Goal: Task Accomplishment & Management: Use online tool/utility

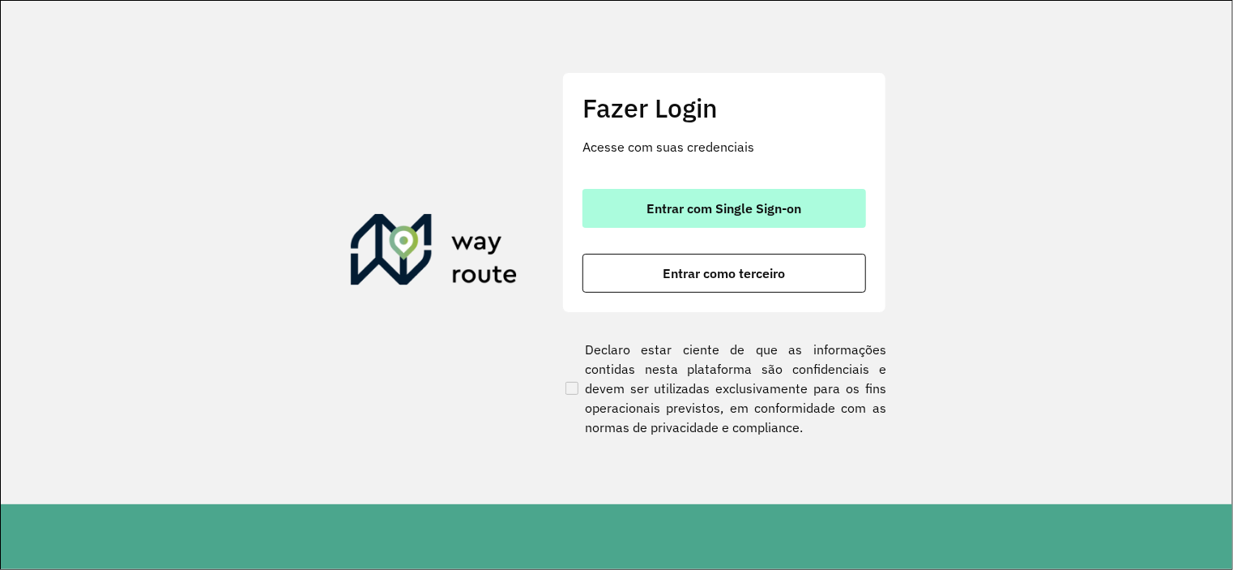
click at [703, 207] on span "Entrar com Single Sign-on" at bounding box center [725, 208] width 155 height 13
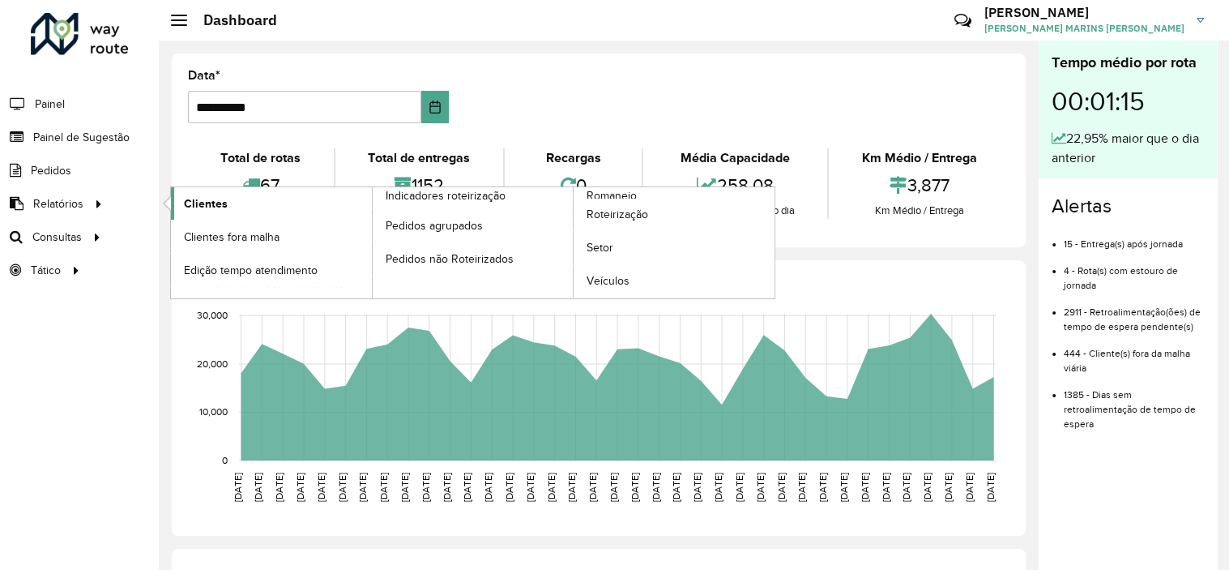
click at [212, 205] on span "Clientes" at bounding box center [206, 203] width 44 height 17
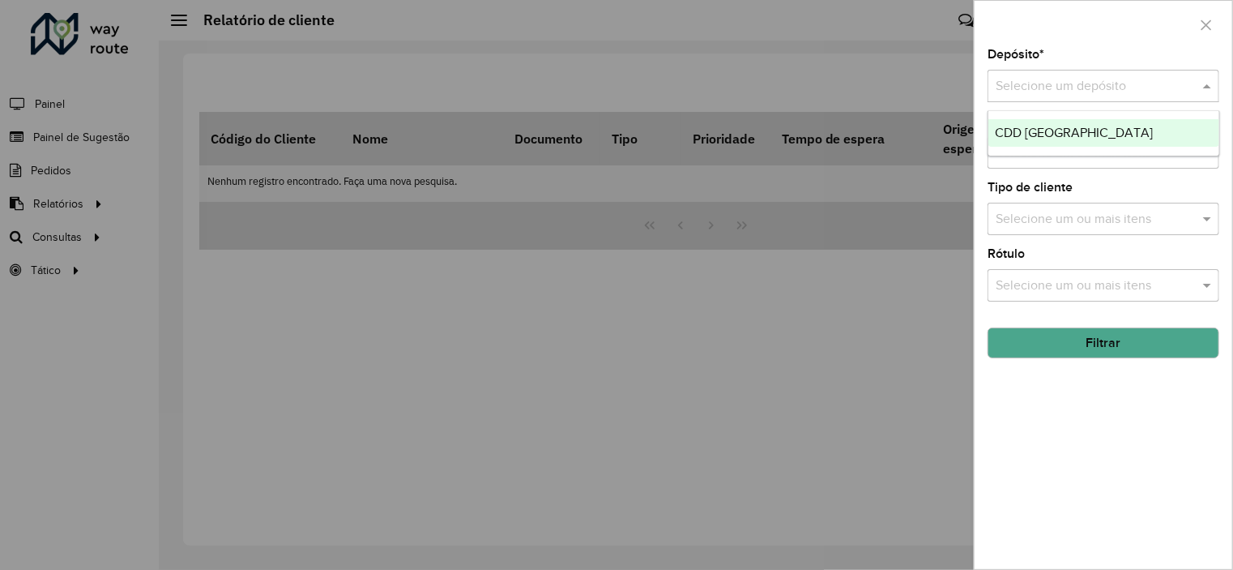
click at [1082, 77] on input "text" at bounding box center [1087, 86] width 183 height 19
click at [1028, 127] on span "CDD [GEOGRAPHIC_DATA]" at bounding box center [1074, 133] width 158 height 14
click at [1069, 336] on button "Filtrar" at bounding box center [1104, 342] width 232 height 31
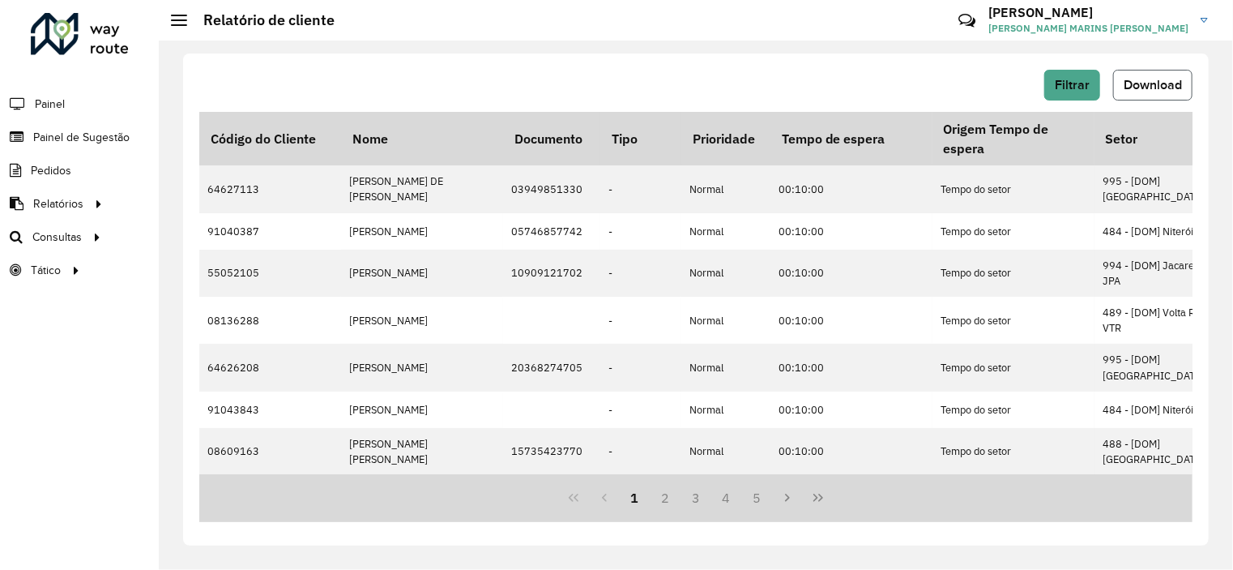
click at [1165, 76] on button "Download" at bounding box center [1152, 85] width 79 height 31
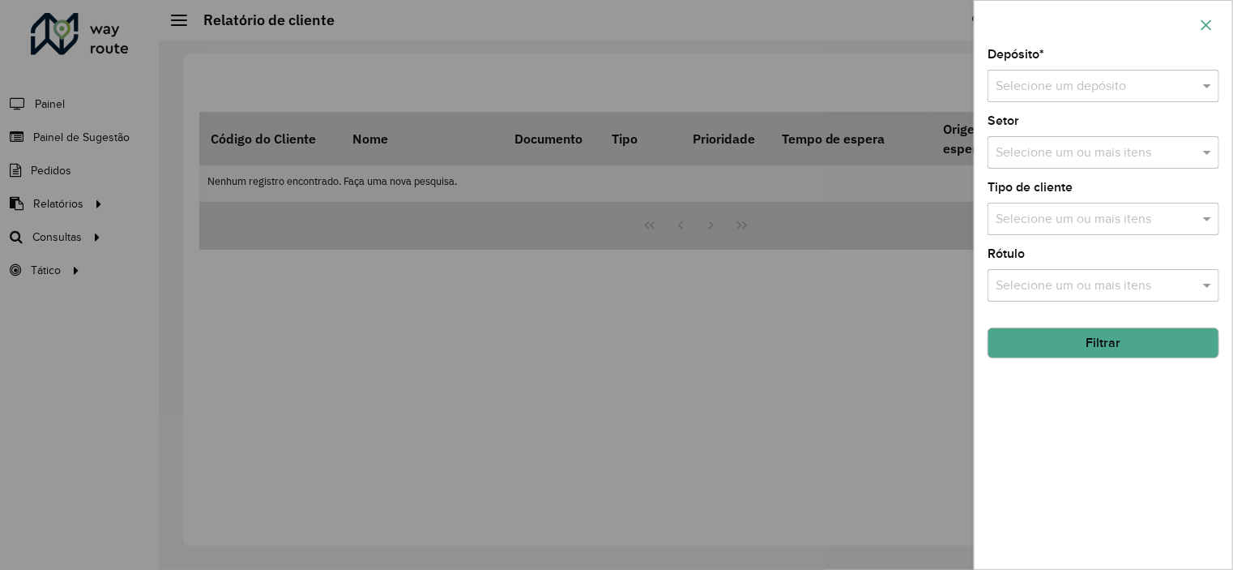
click at [1214, 22] on button "button" at bounding box center [1207, 25] width 26 height 26
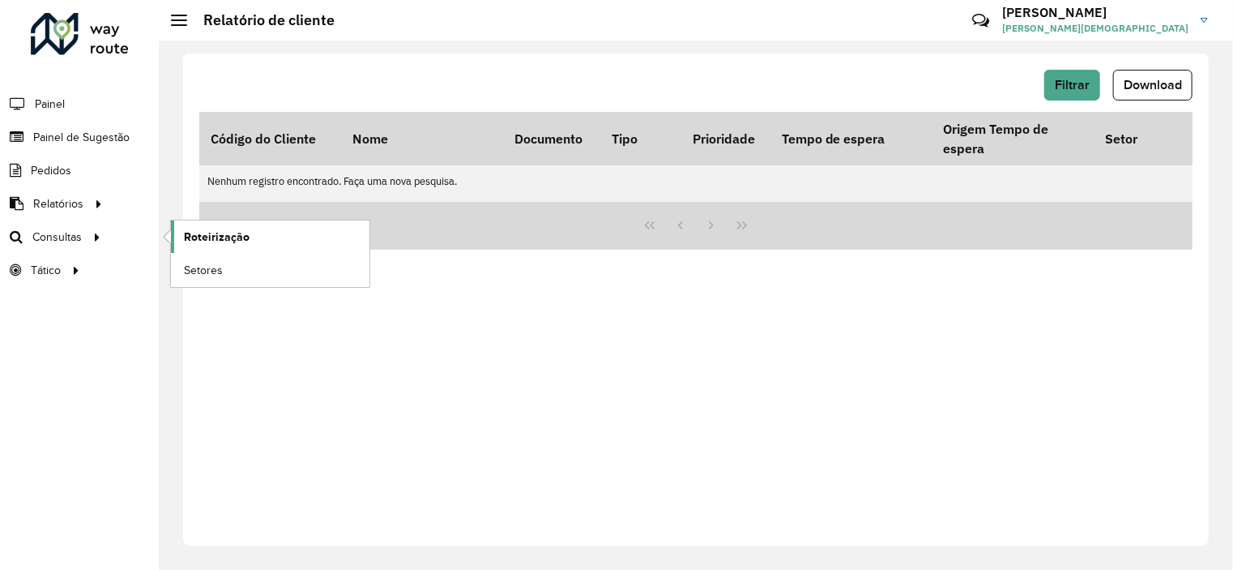
click at [208, 233] on span "Roteirização" at bounding box center [217, 237] width 66 height 17
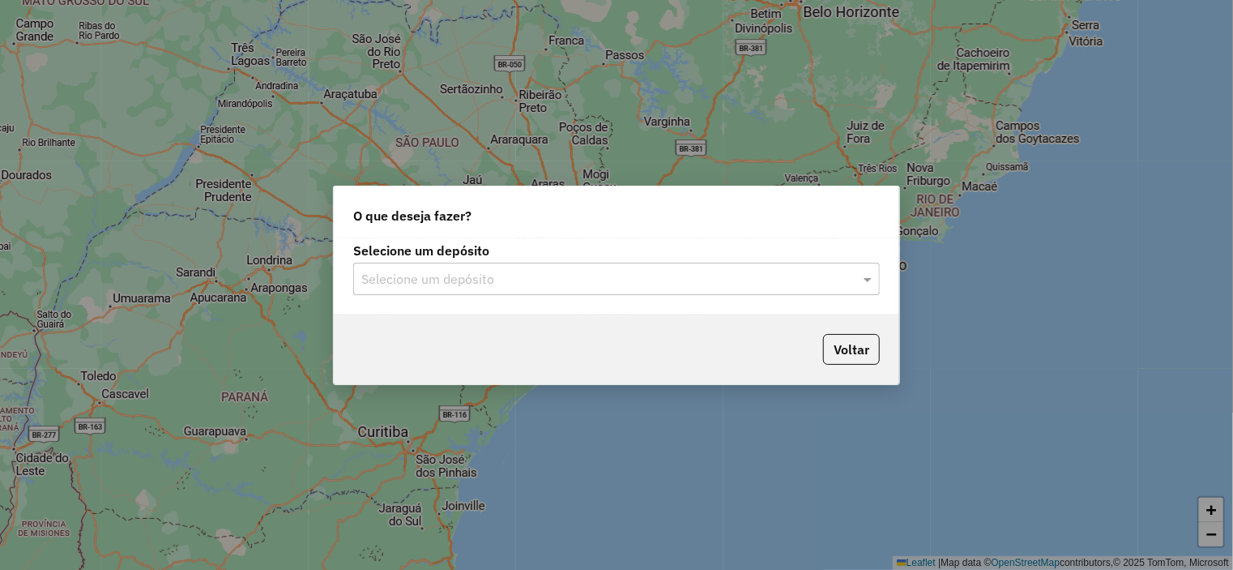
click at [732, 276] on input "text" at bounding box center [600, 279] width 478 height 19
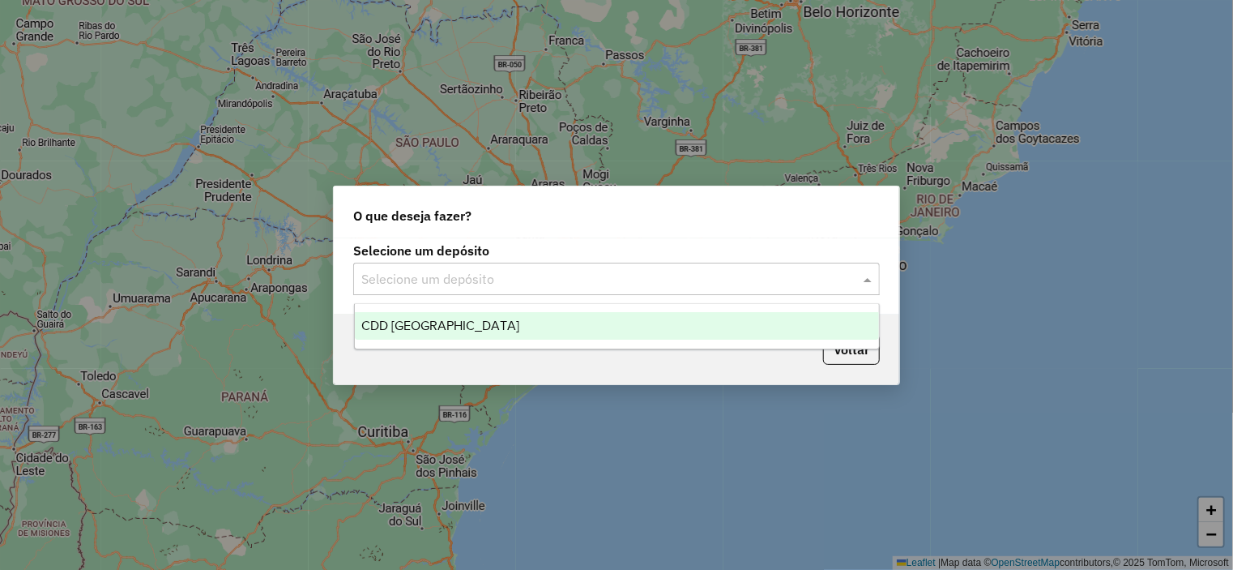
click at [456, 325] on span "CDD [GEOGRAPHIC_DATA]" at bounding box center [440, 325] width 158 height 14
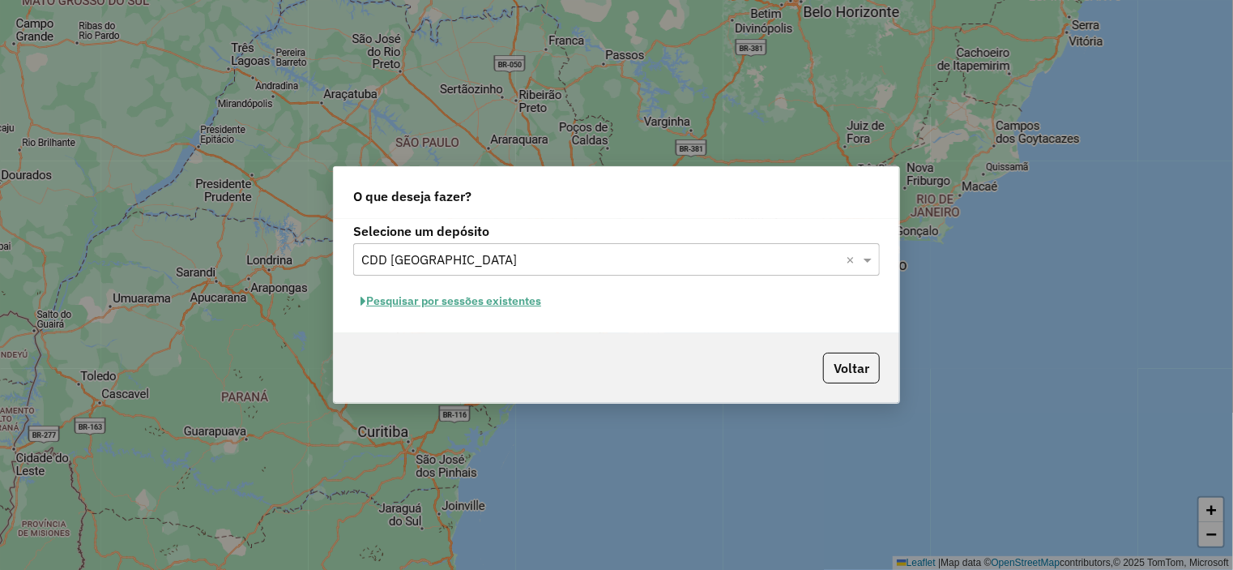
click at [463, 303] on button "Pesquisar por sessões existentes" at bounding box center [450, 301] width 195 height 25
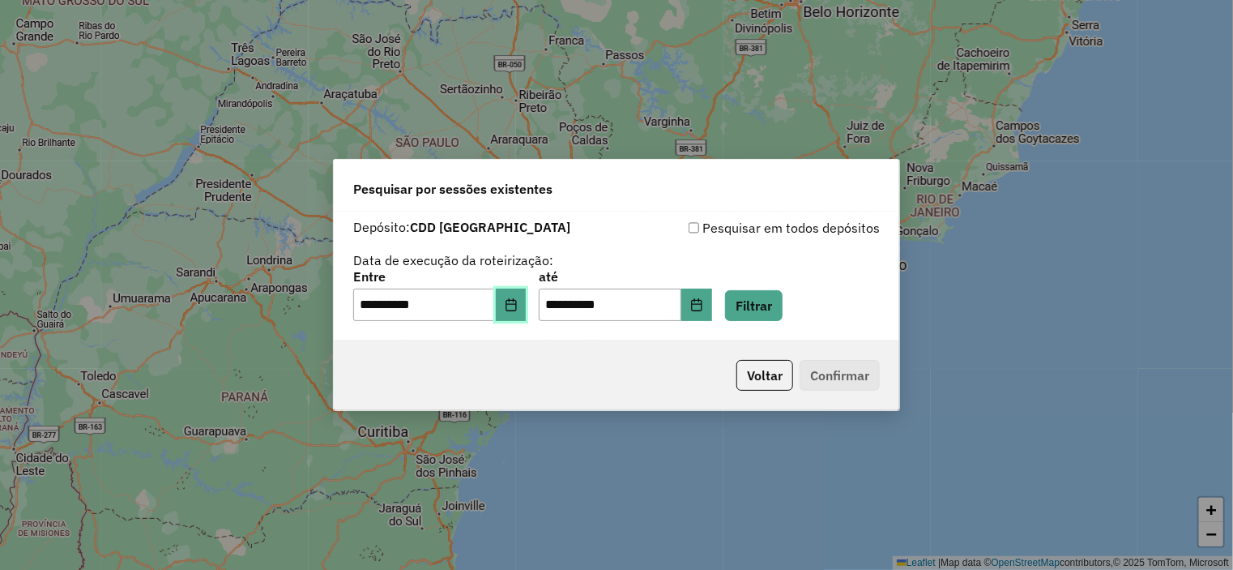
click at [516, 306] on icon "Choose Date" at bounding box center [511, 304] width 11 height 13
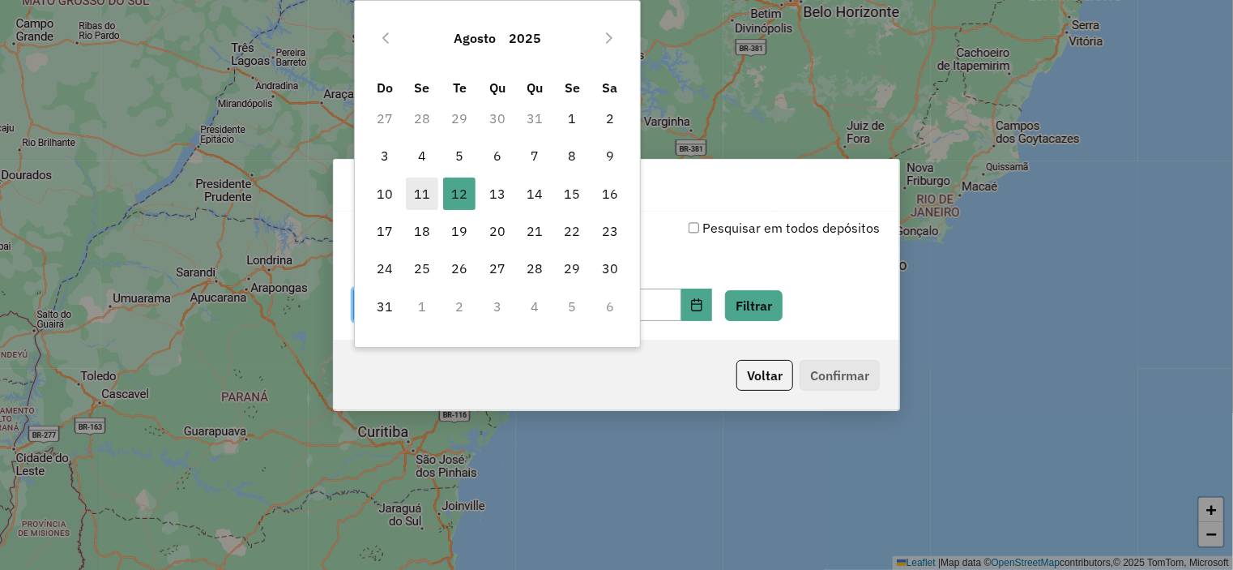
click at [421, 192] on span "11" at bounding box center [422, 193] width 32 height 32
type input "**********"
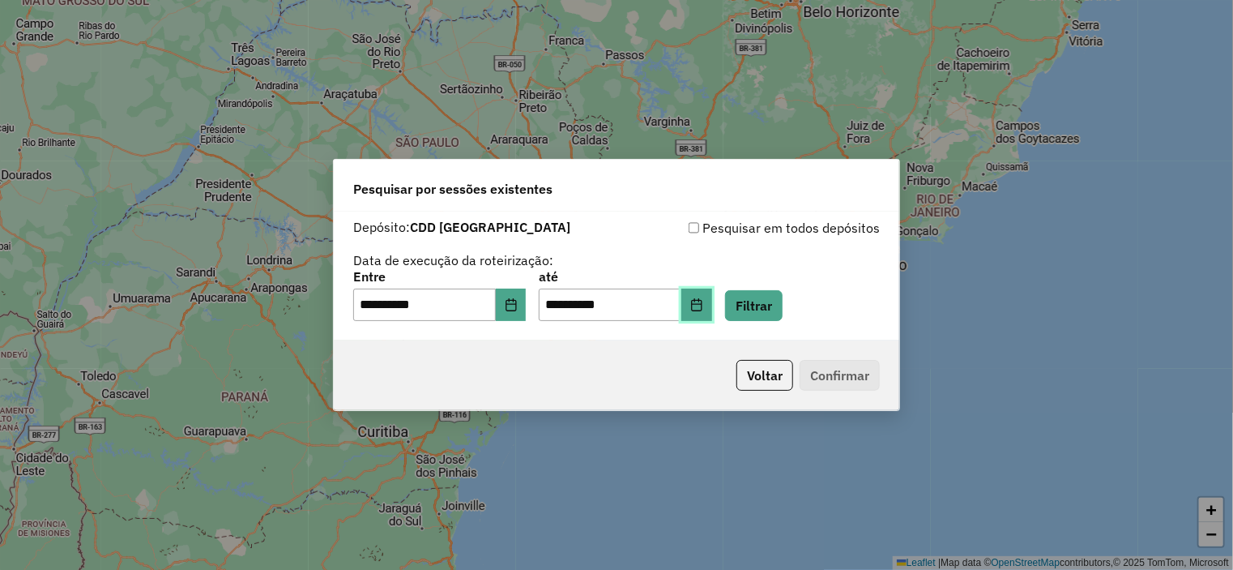
click at [703, 305] on icon "Choose Date" at bounding box center [696, 304] width 13 height 13
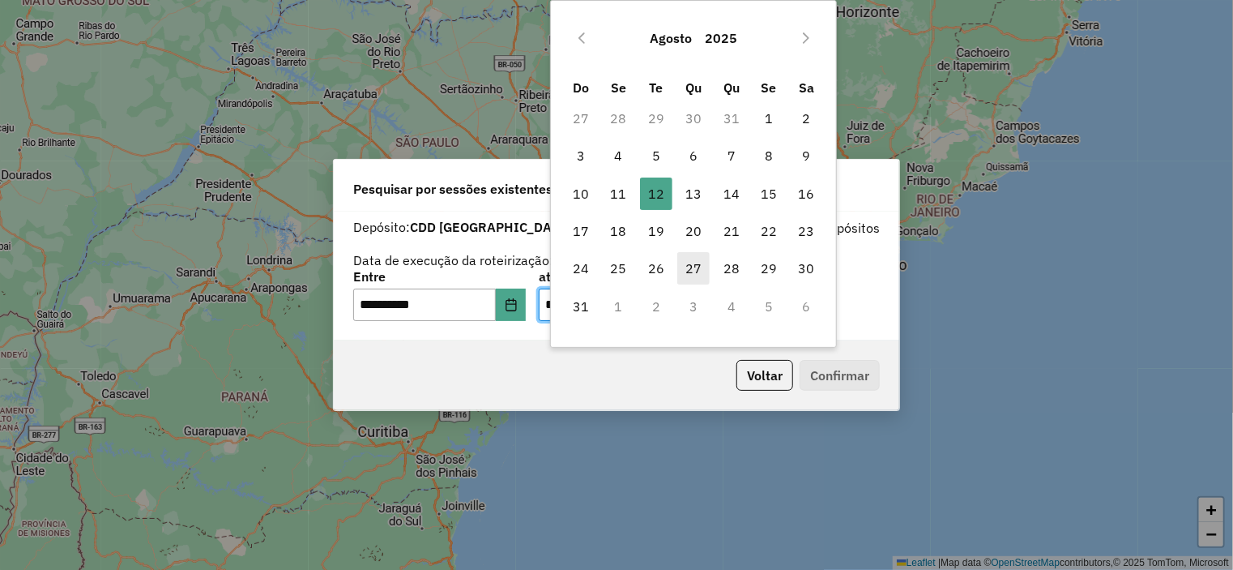
drag, startPoint x: 626, startPoint y: 187, endPoint x: 694, endPoint y: 275, distance: 110.9
click at [624, 187] on span "11" at bounding box center [619, 193] width 32 height 32
type input "**********"
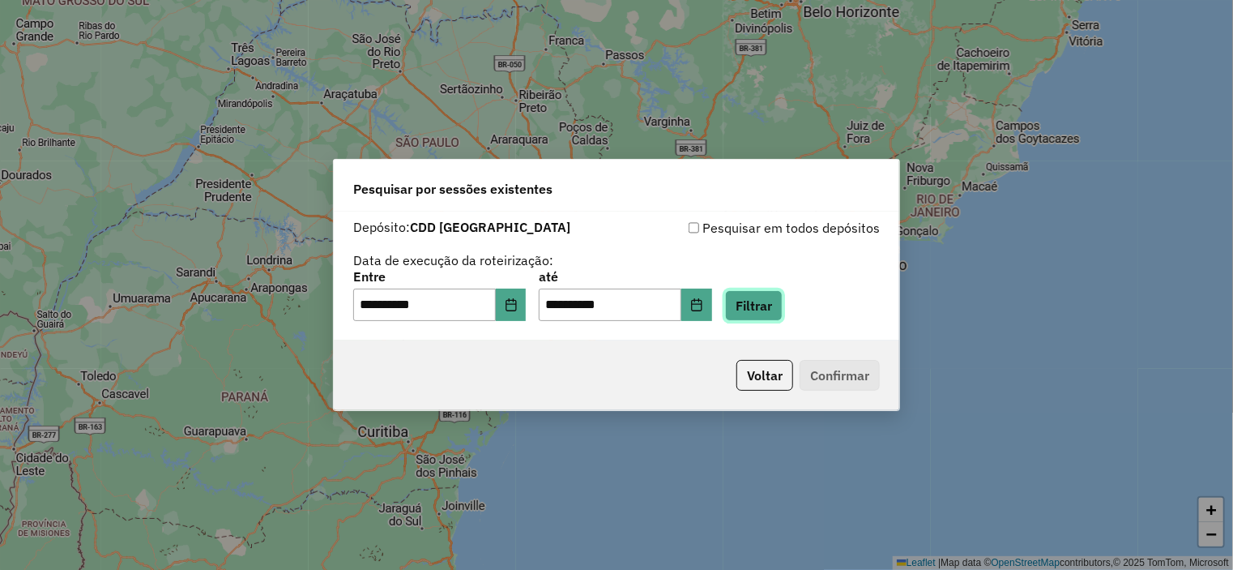
click at [783, 307] on button "Filtrar" at bounding box center [754, 305] width 58 height 31
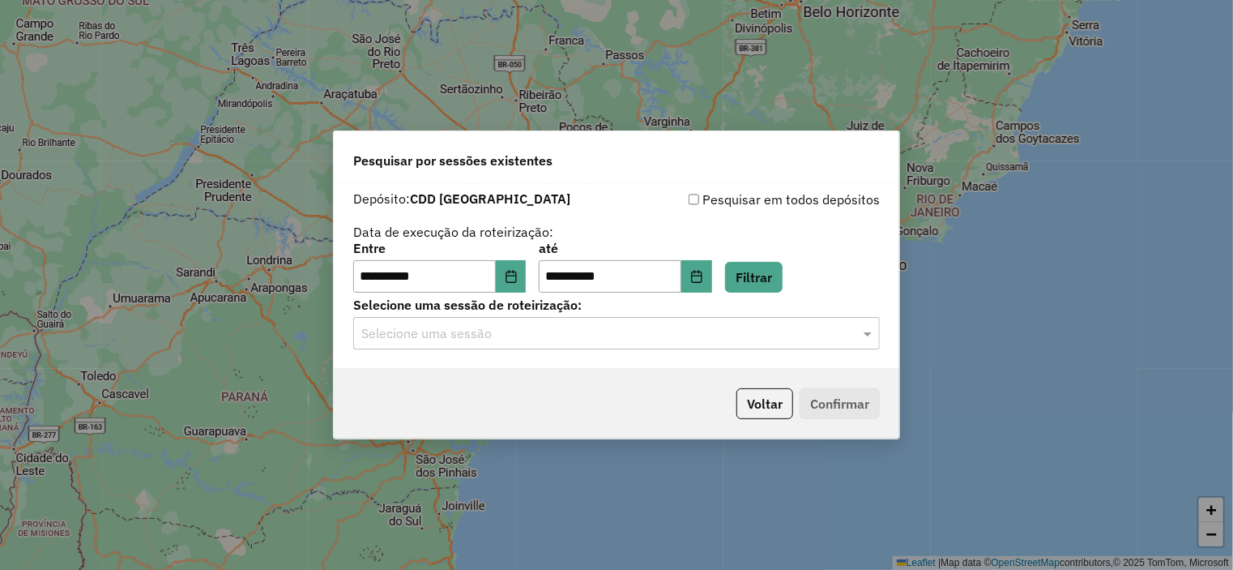
click at [543, 331] on input "text" at bounding box center [600, 333] width 478 height 19
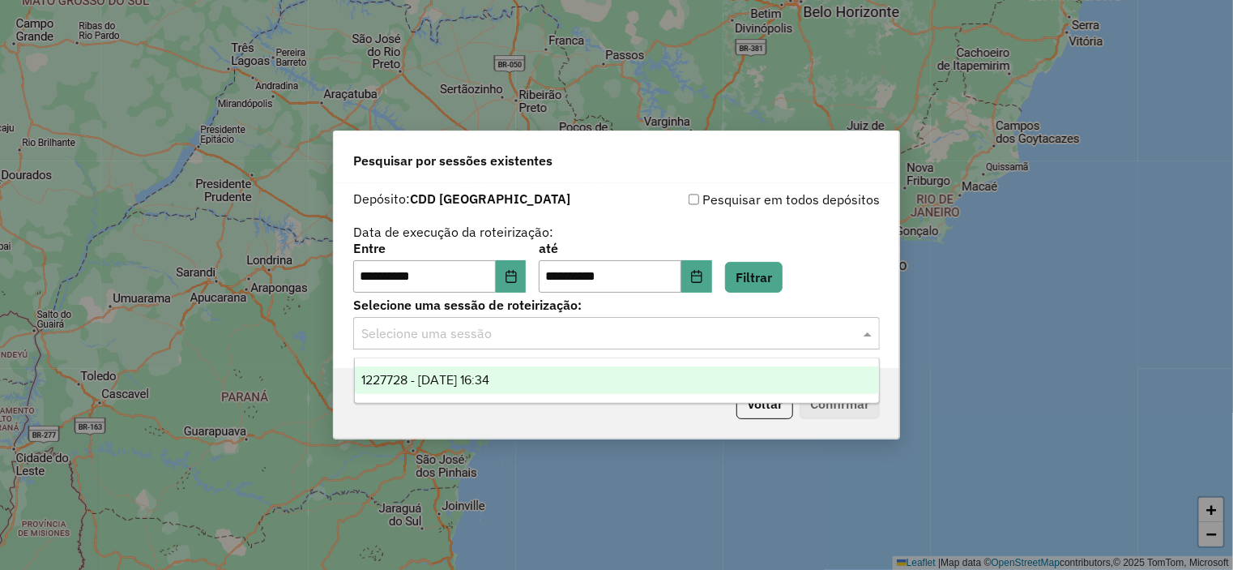
click at [489, 384] on span "1227728 - 11/08/2025 16:34" at bounding box center [425, 380] width 128 height 14
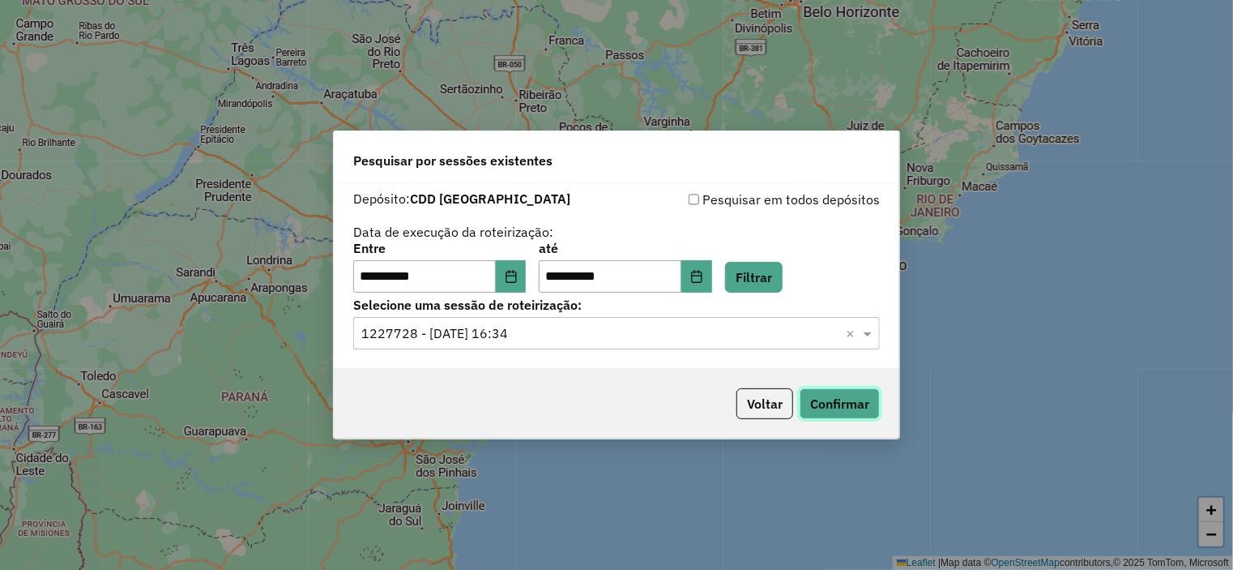
click at [834, 402] on button "Confirmar" at bounding box center [840, 403] width 80 height 31
click at [760, 409] on button "Voltar" at bounding box center [765, 403] width 57 height 31
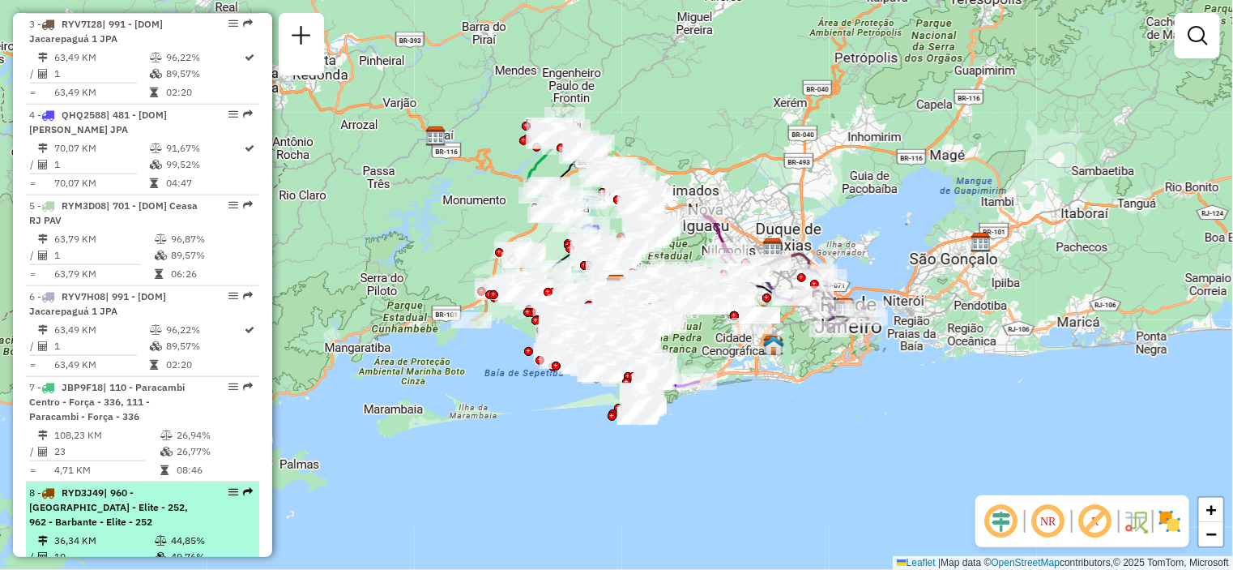
scroll to position [1135, 0]
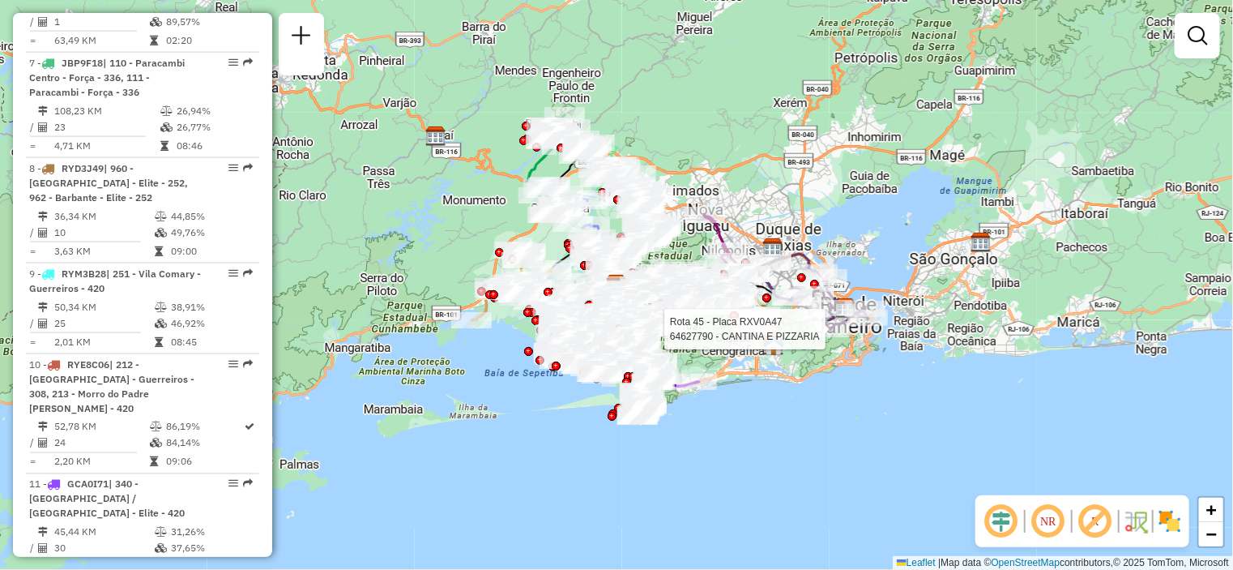
select select "**********"
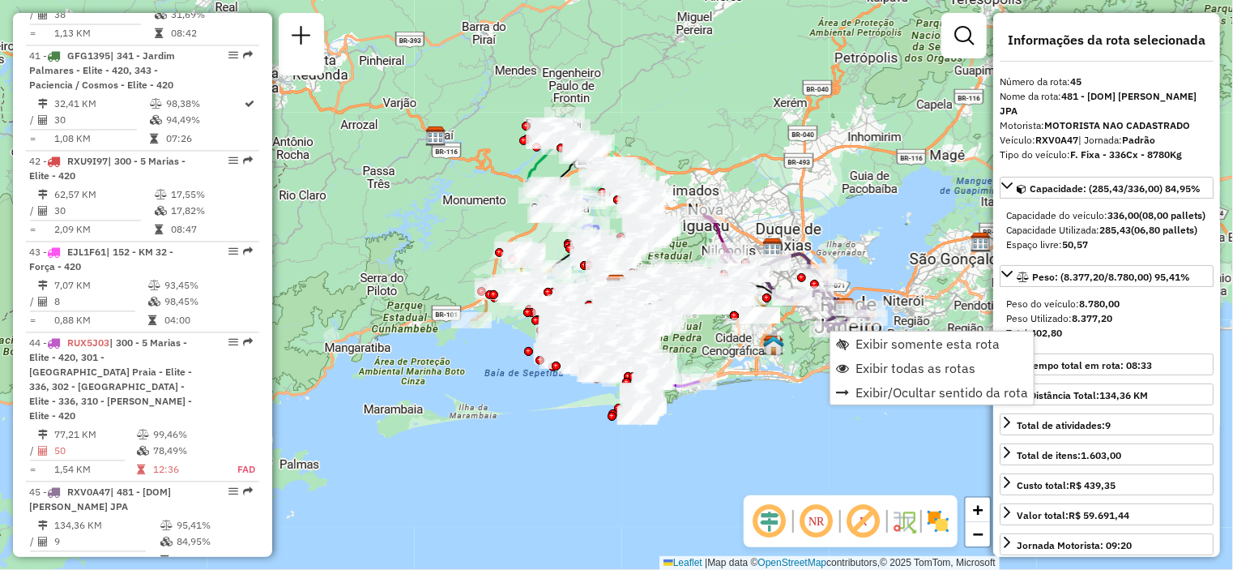
scroll to position [5024, 0]
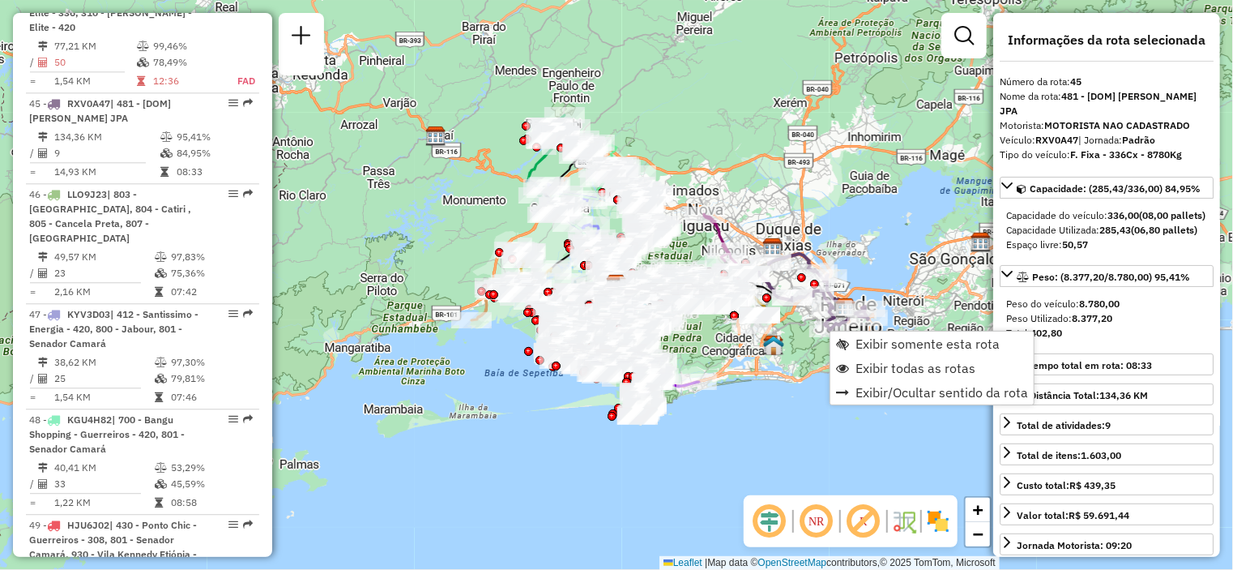
click at [892, 66] on div "Janela de atendimento Grade de atendimento Capacidade Transportadoras Veículos …" at bounding box center [616, 285] width 1233 height 570
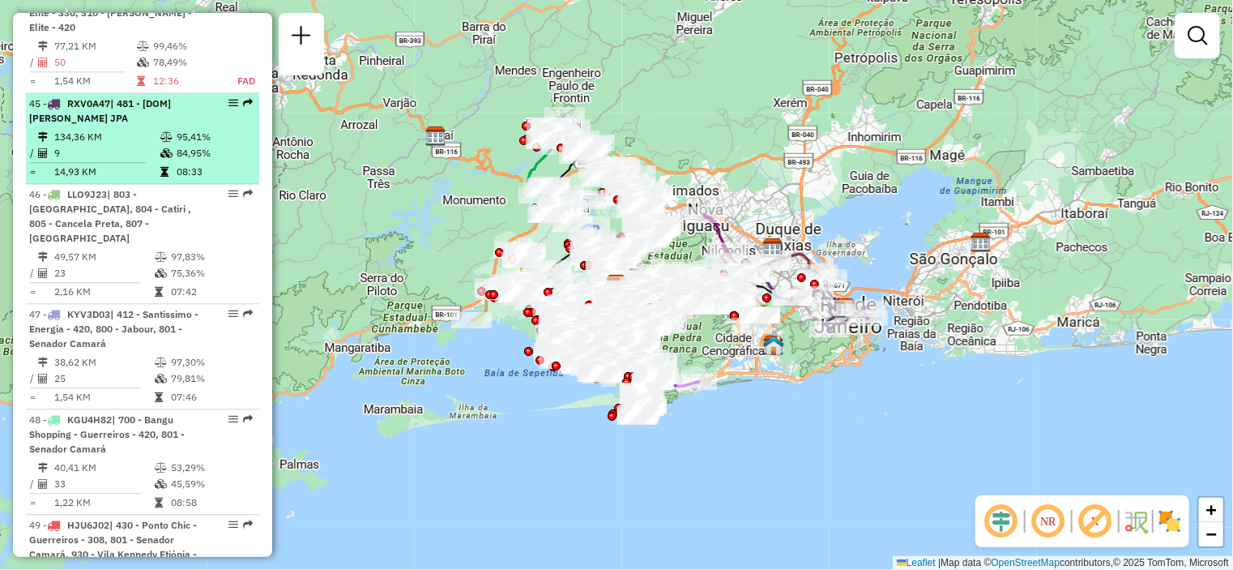
click at [130, 96] on div "45 - RXV0A47 | 481 - [DOM] [PERSON_NAME] JPA" at bounding box center [115, 110] width 172 height 29
select select "**********"
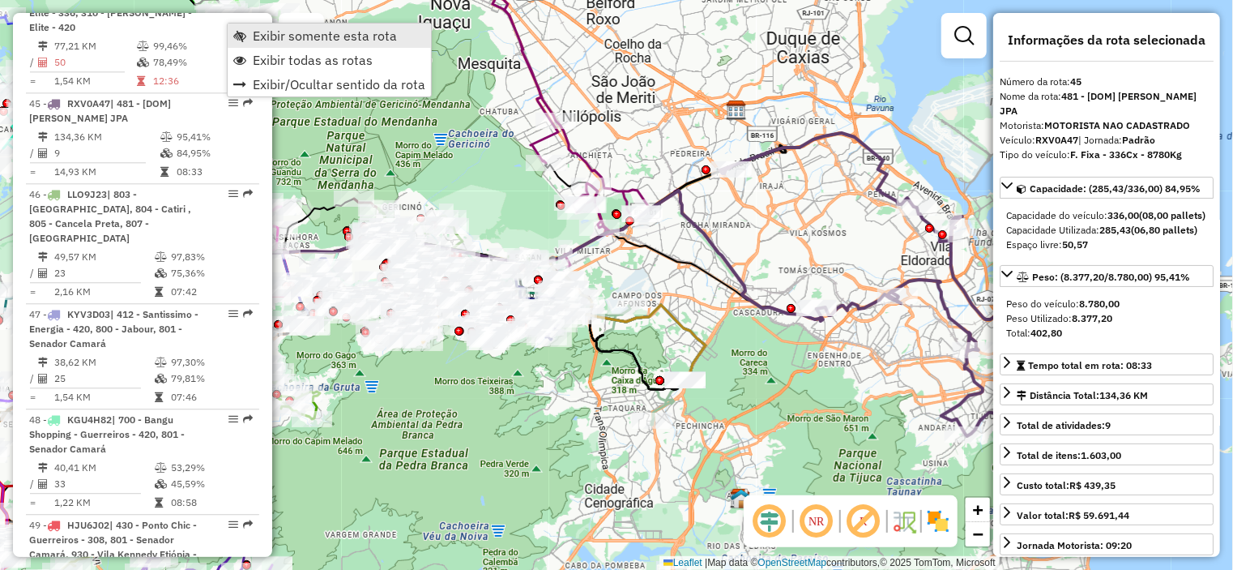
click at [276, 36] on span "Exibir somente esta rota" at bounding box center [325, 35] width 144 height 13
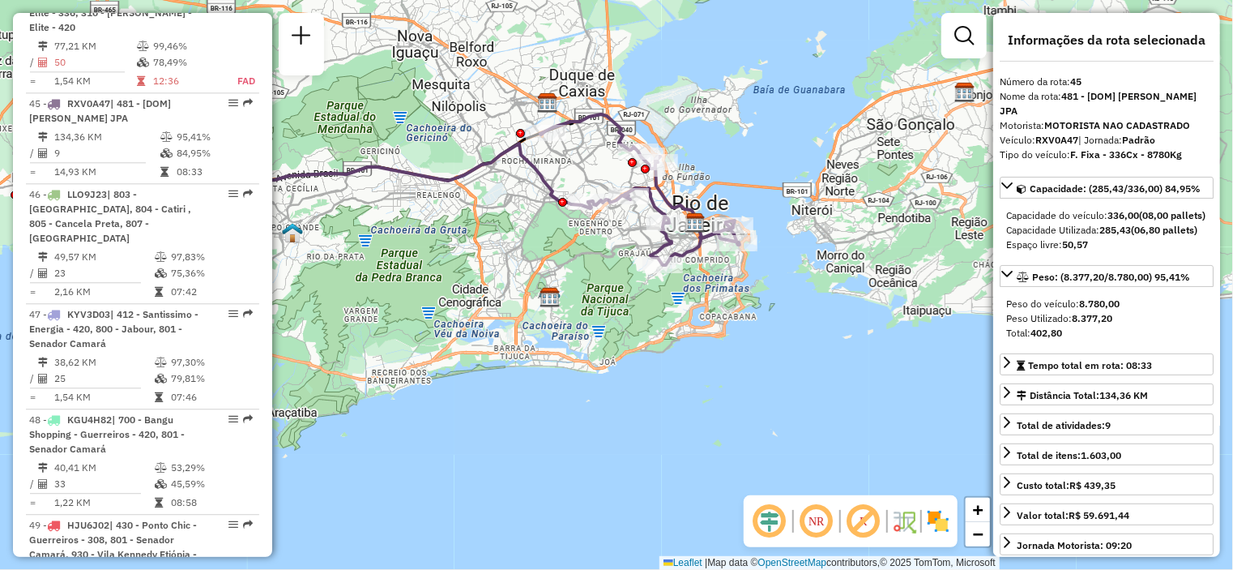
drag, startPoint x: 674, startPoint y: 271, endPoint x: 523, endPoint y: 229, distance: 157.3
click at [519, 229] on div "Janela de atendimento Grade de atendimento Capacidade Transportadoras Veículos …" at bounding box center [616, 285] width 1233 height 570
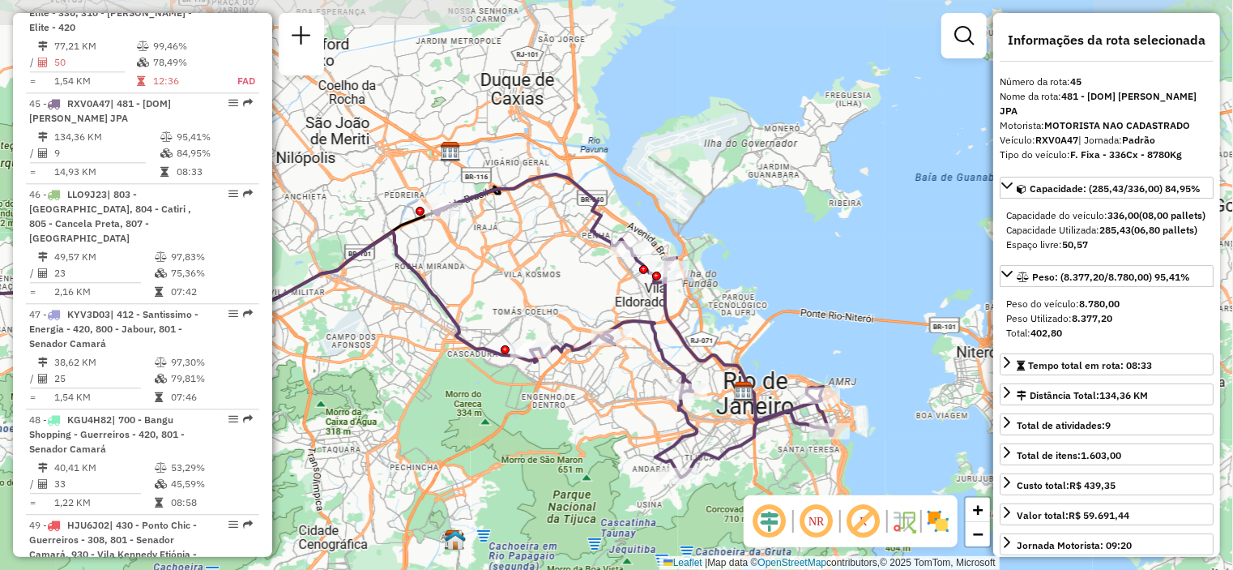
drag, startPoint x: 853, startPoint y: 221, endPoint x: 752, endPoint y: 282, distance: 117.4
click at [750, 301] on div "Janela de atendimento Grade de atendimento Capacidade Transportadoras Veículos …" at bounding box center [616, 285] width 1233 height 570
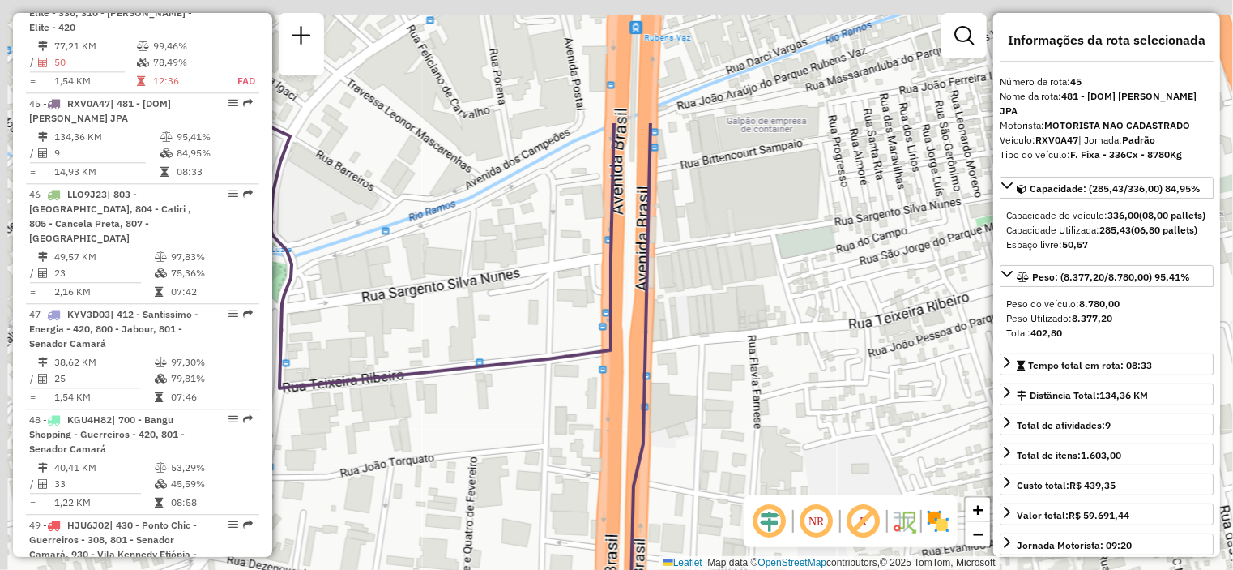
drag, startPoint x: 703, startPoint y: 195, endPoint x: 738, endPoint y: 411, distance: 218.4
click at [737, 418] on div "Janela de atendimento Grade de atendimento Capacidade Transportadoras Veículos …" at bounding box center [616, 285] width 1233 height 570
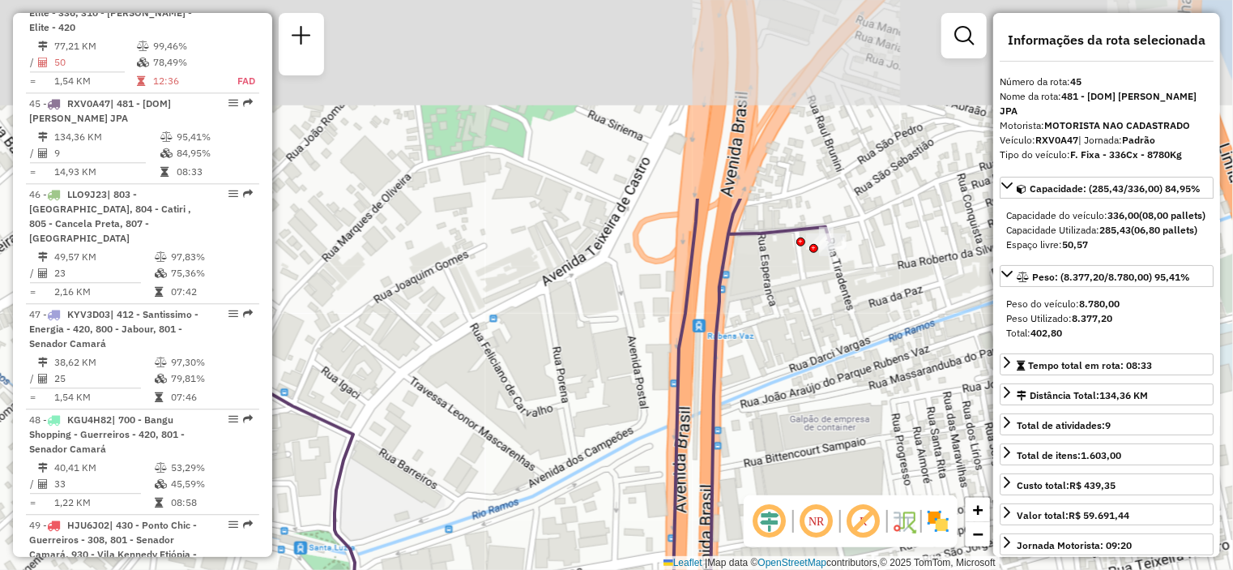
drag, startPoint x: 739, startPoint y: 159, endPoint x: 792, endPoint y: 414, distance: 260.7
click at [792, 414] on div "Janela de atendimento Grade de atendimento Capacidade Transportadoras Veículos …" at bounding box center [616, 285] width 1233 height 570
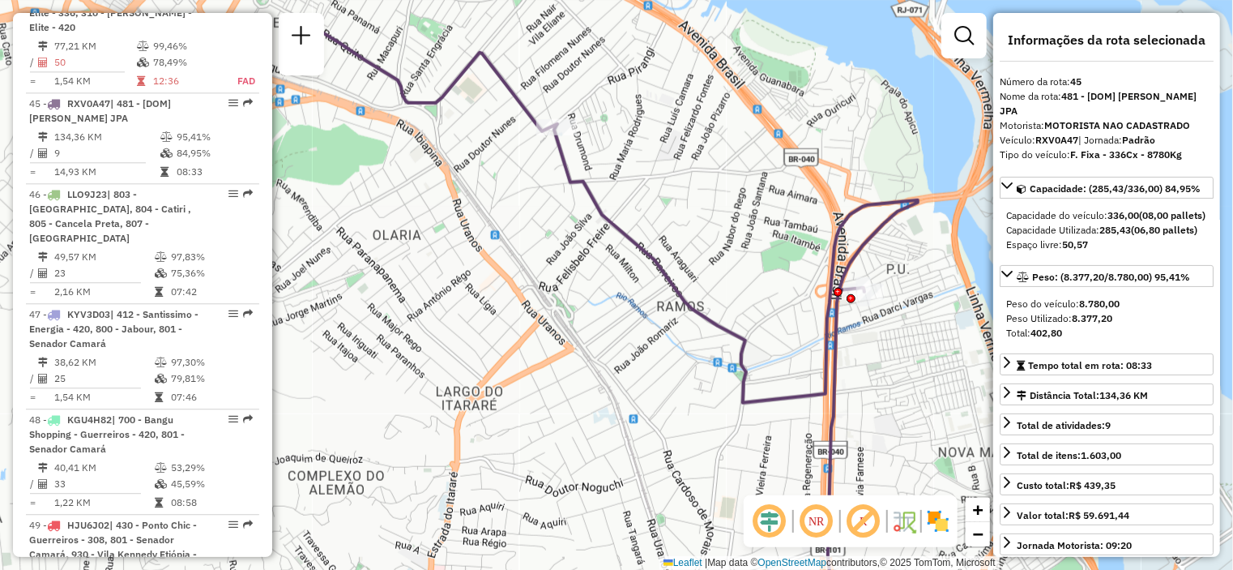
drag, startPoint x: 827, startPoint y: 251, endPoint x: 869, endPoint y: 324, distance: 84.2
click at [869, 324] on div "Janela de atendimento Grade de atendimento Capacidade Transportadoras Veículos …" at bounding box center [616, 285] width 1233 height 570
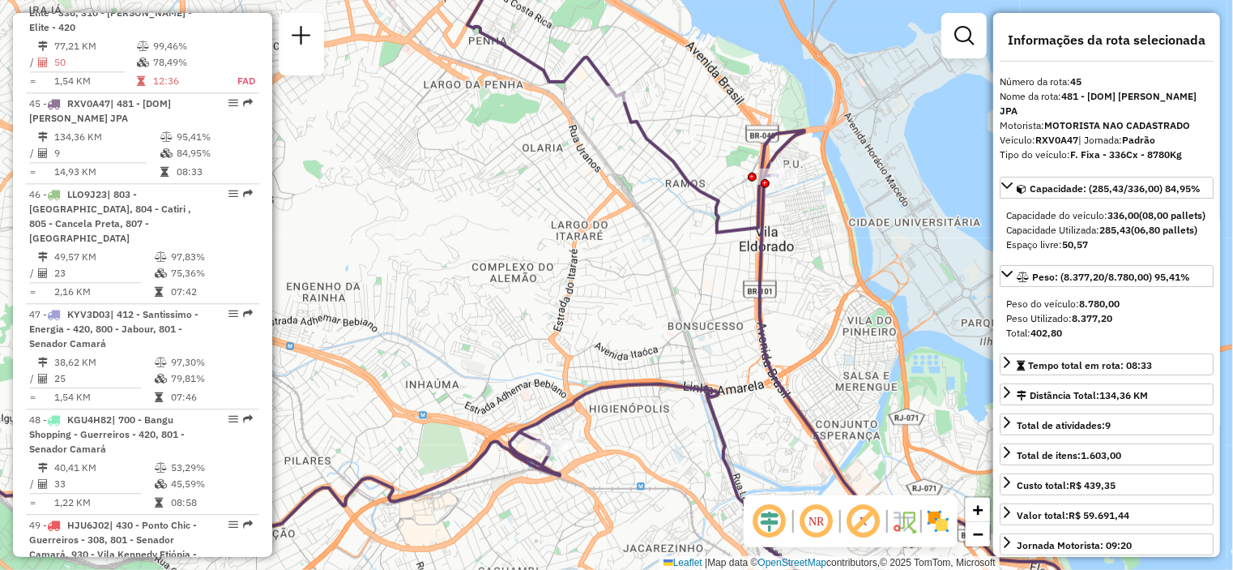
drag, startPoint x: 611, startPoint y: 282, endPoint x: 648, endPoint y: 223, distance: 69.5
click at [648, 223] on div "Janela de atendimento Grade de atendimento Capacidade Transportadoras Veículos …" at bounding box center [616, 285] width 1233 height 570
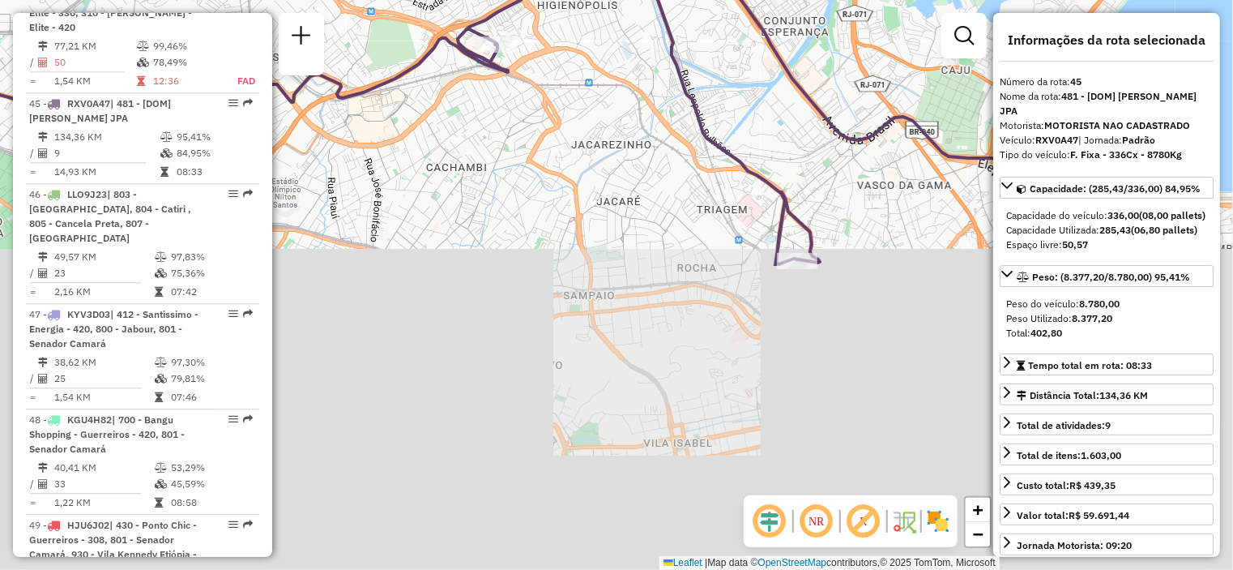
drag, startPoint x: 580, startPoint y: 458, endPoint x: 493, endPoint y: 66, distance: 401.1
click at [493, 66] on div "Janela de atendimento Grade de atendimento Capacidade Transportadoras Veículos …" at bounding box center [616, 285] width 1233 height 570
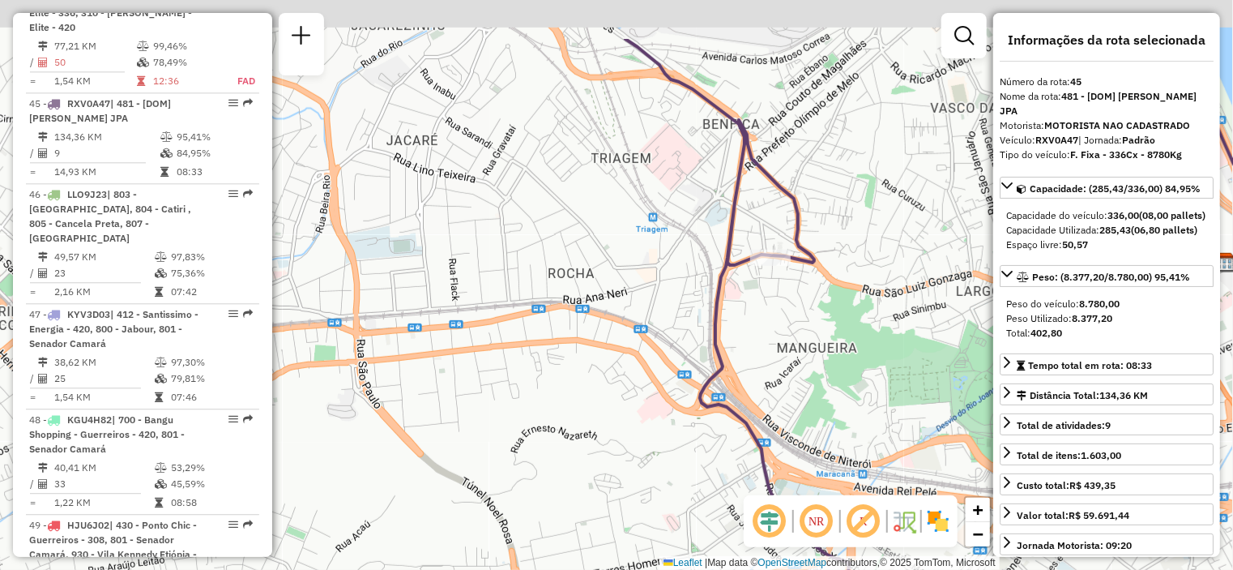
drag, startPoint x: 914, startPoint y: 125, endPoint x: 892, endPoint y: 223, distance: 100.5
click at [895, 223] on div "Rota 45 - Placa RXV0A47 55041580 - IKINGS-STEAK.SEAFOOD Janela de atendimento G…" at bounding box center [616, 285] width 1233 height 570
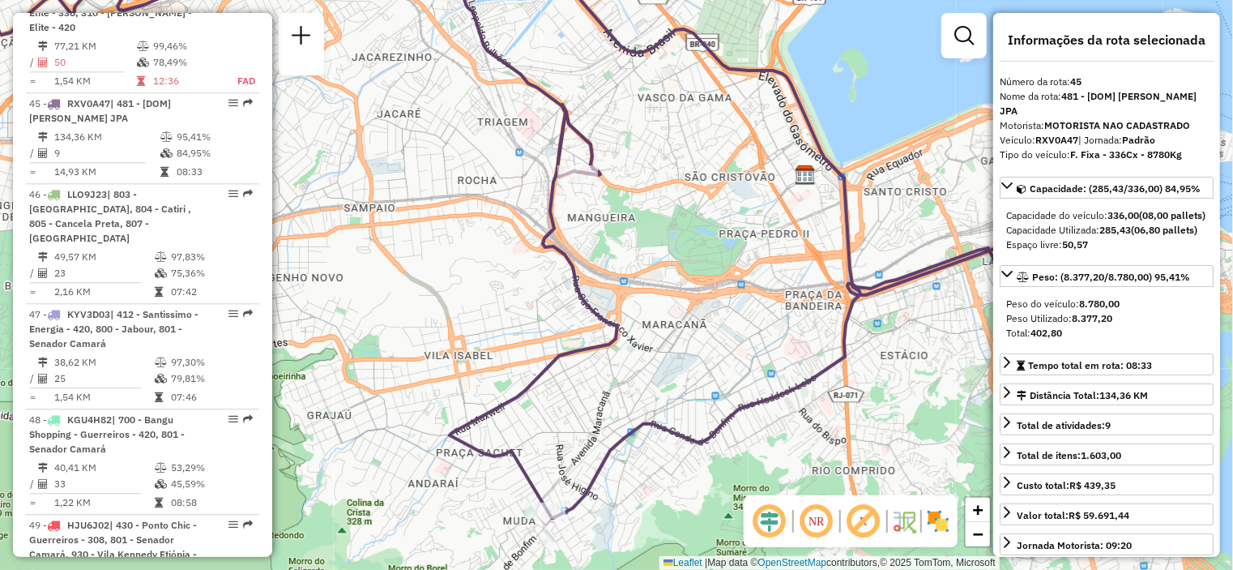
drag, startPoint x: 569, startPoint y: 139, endPoint x: 386, endPoint y: 20, distance: 218.0
click at [386, 20] on div "Rota 45 - Placa RXV0A47 55041580 - IKINGS-STEAK.SEAFOOD Janela de atendimento G…" at bounding box center [616, 285] width 1233 height 570
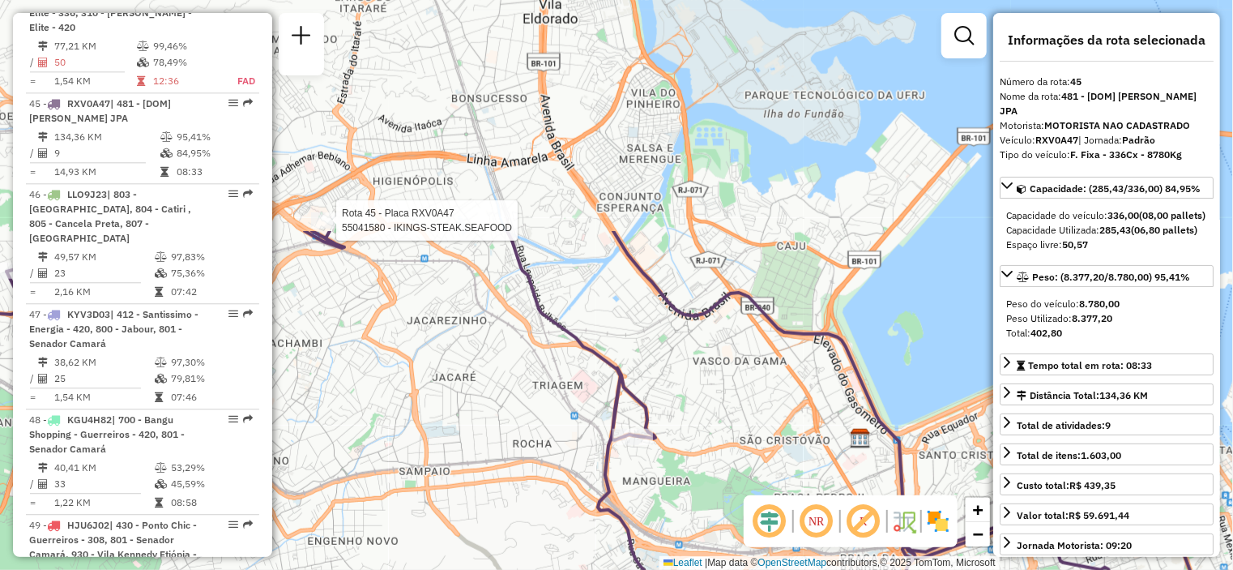
drag, startPoint x: 648, startPoint y: 80, endPoint x: 665, endPoint y: 307, distance: 227.5
click at [694, 365] on div "Rota 45 - Placa RXV0A47 55041580 - IKINGS-STEAK.SEAFOOD Janela de atendimento G…" at bounding box center [616, 285] width 1233 height 570
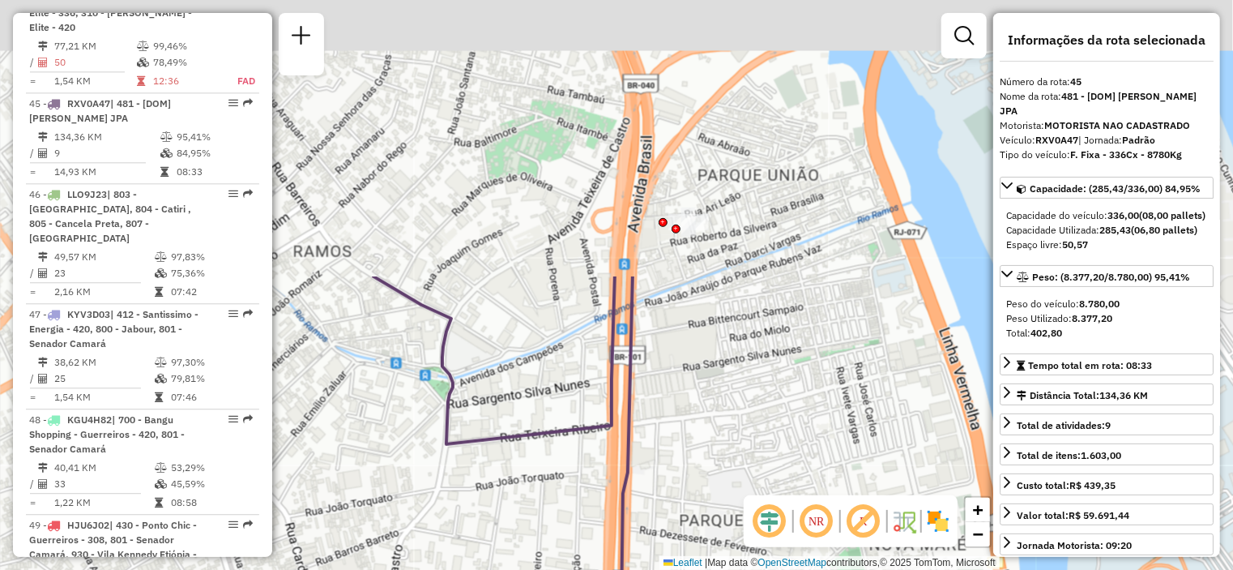
drag, startPoint x: 632, startPoint y: 113, endPoint x: 660, endPoint y: 385, distance: 272.9
click at [639, 446] on div "Rota 45 - Placa RXV0A47 55041580 - IKINGS-STEAK.SEAFOOD Janela de atendimento G…" at bounding box center [616, 285] width 1233 height 570
